Goal: Task Accomplishment & Management: Complete application form

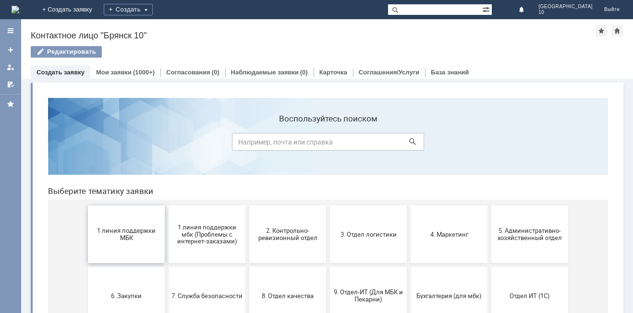
click at [120, 231] on span "1 линия поддержки МБК" at bounding box center [126, 234] width 71 height 14
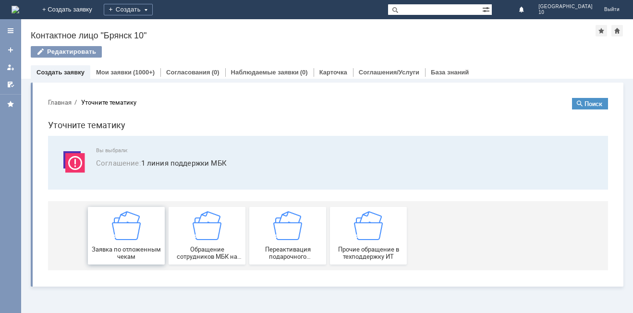
click at [136, 237] on img at bounding box center [126, 225] width 29 height 29
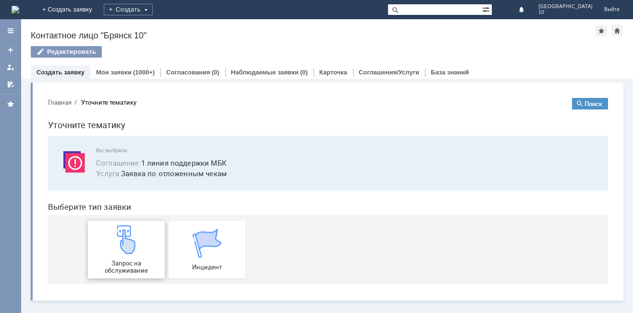
click at [137, 238] on img at bounding box center [126, 239] width 29 height 29
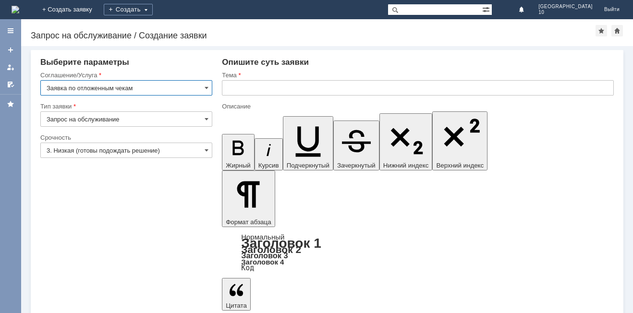
click at [231, 87] on input "text" at bounding box center [418, 87] width 392 height 15
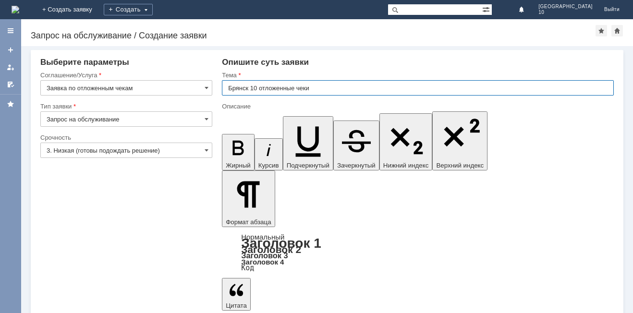
type input "Брянск 10 отложенные чеки"
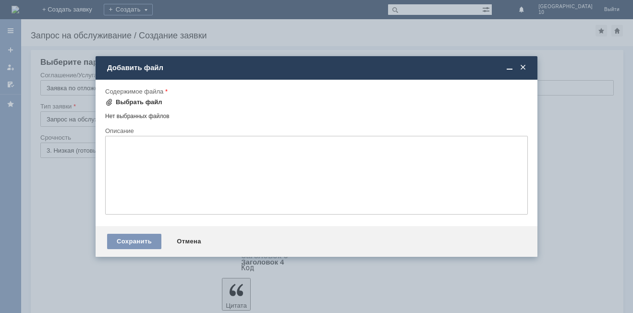
click at [108, 100] on span at bounding box center [109, 102] width 8 height 8
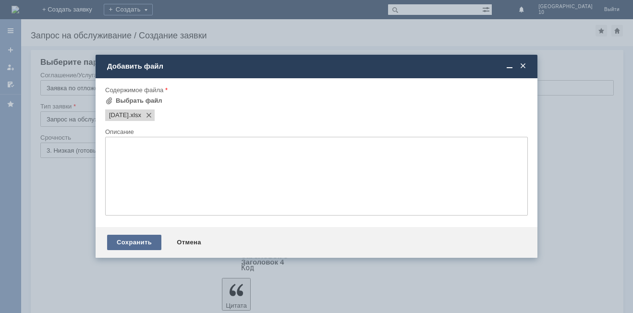
click at [137, 236] on div "Сохранить" at bounding box center [134, 242] width 54 height 15
